Goal: Navigation & Orientation: Find specific page/section

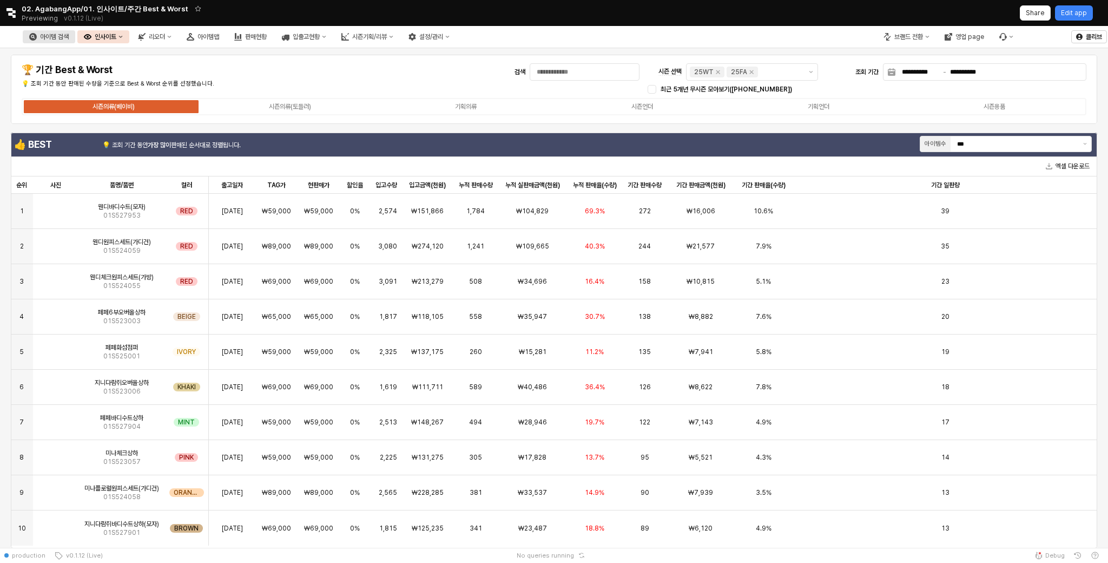
click at [69, 35] on div "아이템 검색" at bounding box center [54, 37] width 29 height 8
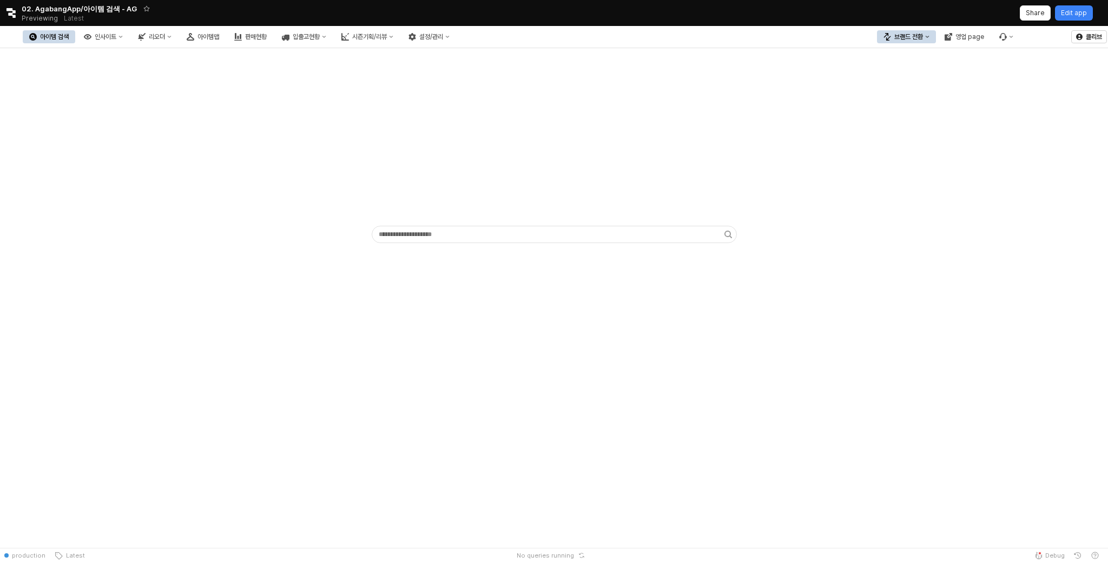
click at [16, 13] on button "Retool logo" at bounding box center [11, 13] width 22 height 10
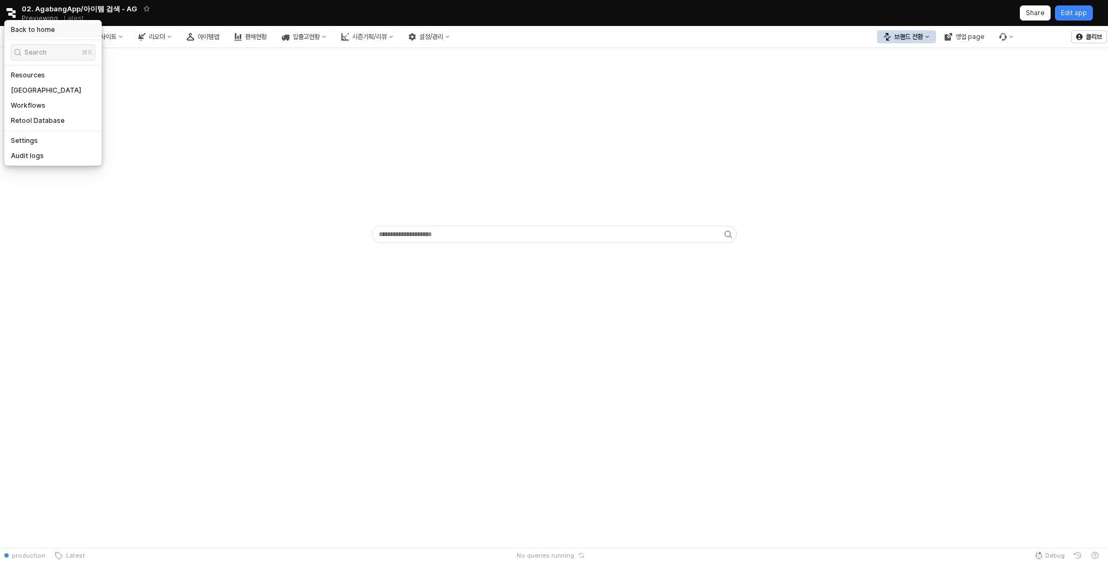
click at [24, 29] on h5 "Back to home" at bounding box center [33, 29] width 44 height 9
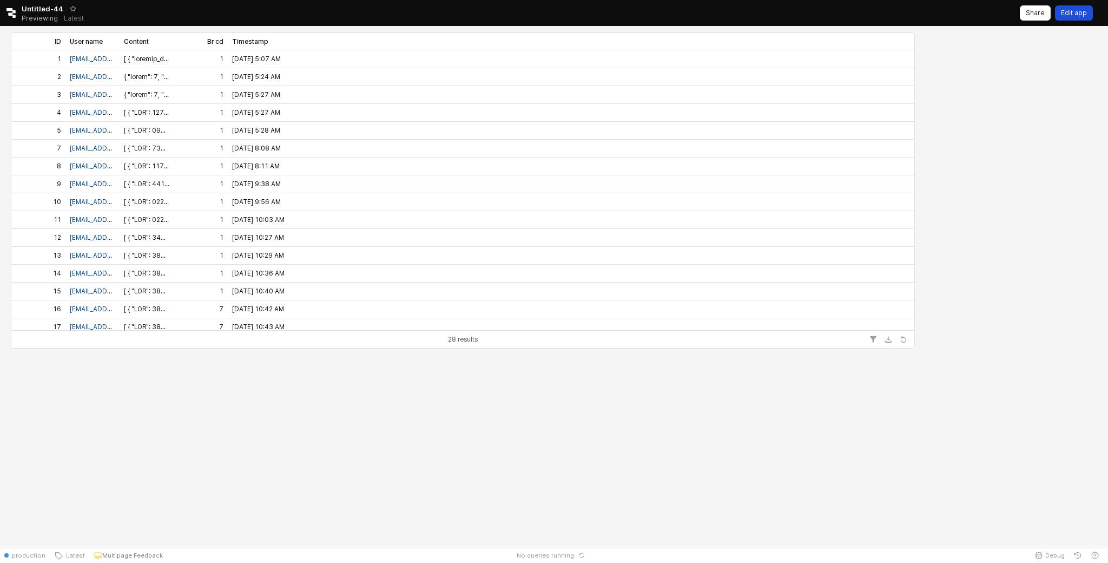
click at [1071, 12] on p "Edit app" at bounding box center [1074, 13] width 26 height 9
